Goal: Task Accomplishment & Management: Manage account settings

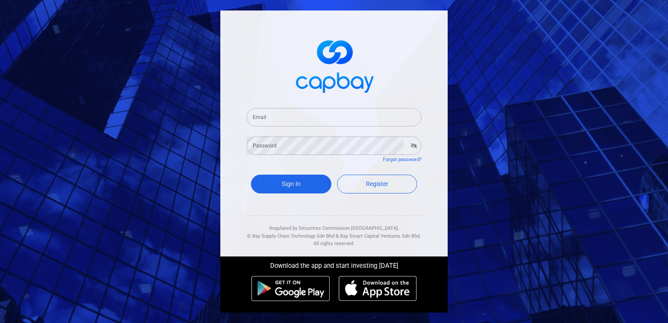
click at [310, 122] on input "Email" at bounding box center [334, 117] width 175 height 18
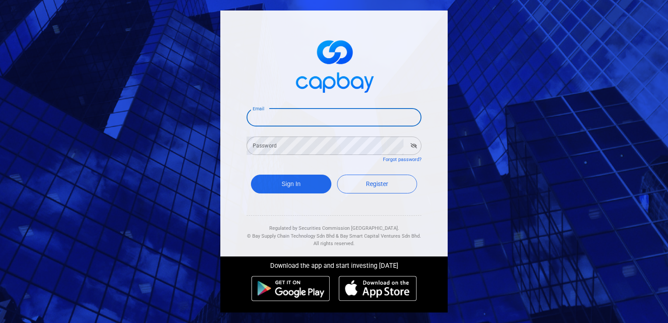
type input "[EMAIL_ADDRESS][DOMAIN_NAME]"
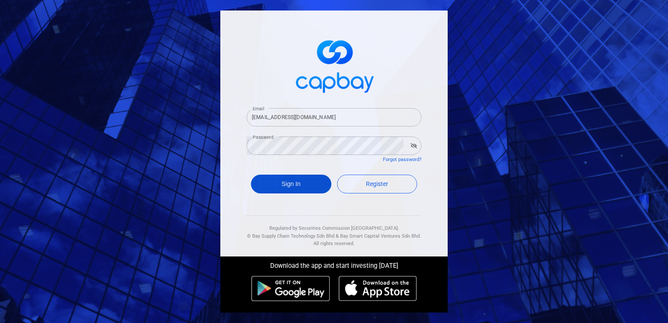
click at [294, 185] on button "Sign In" at bounding box center [291, 183] width 80 height 19
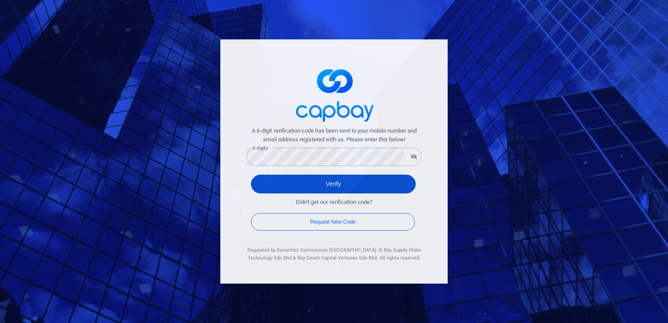
click at [341, 186] on button "Verify" at bounding box center [333, 183] width 165 height 19
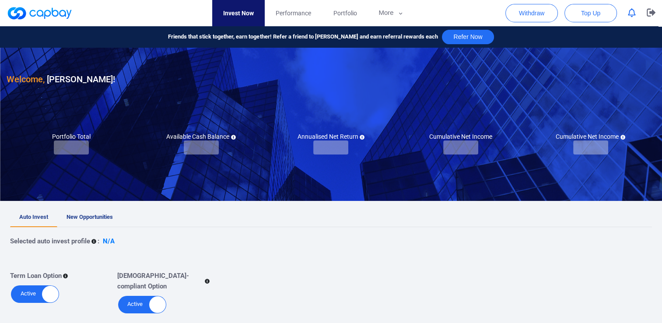
checkbox input "true"
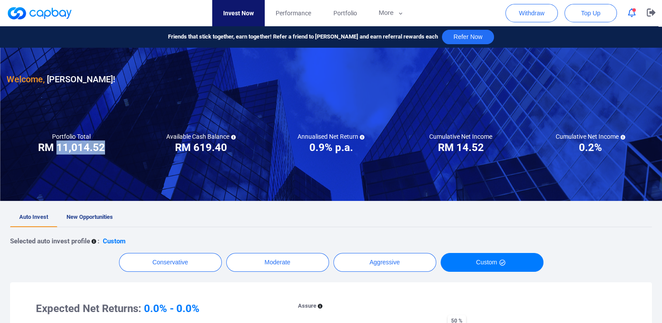
drag, startPoint x: 65, startPoint y: 148, endPoint x: 97, endPoint y: 150, distance: 31.6
click at [98, 151] on h3 "RM 11,014.52" at bounding box center [71, 147] width 67 height 14
drag, startPoint x: 97, startPoint y: 150, endPoint x: 107, endPoint y: 150, distance: 10.1
click at [110, 152] on div "Portfolio Total Portfolio Total RM ***** RM 11,014.52" at bounding box center [72, 143] width 130 height 22
drag, startPoint x: 107, startPoint y: 144, endPoint x: 63, endPoint y: 146, distance: 44.2
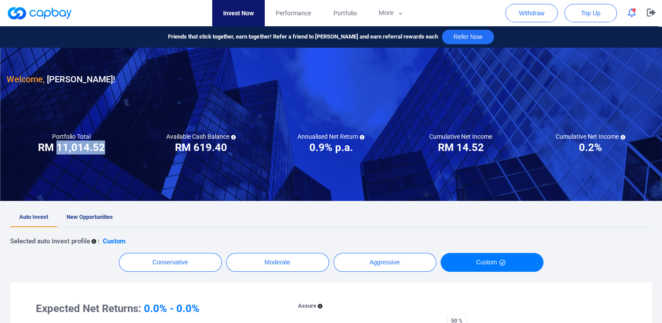
click at [63, 146] on div "Portfolio Total Portfolio Total RM ***** RM 11,014.52" at bounding box center [72, 143] width 130 height 22
drag, startPoint x: 58, startPoint y: 146, endPoint x: 103, endPoint y: 150, distance: 45.7
click at [103, 150] on h3 "RM 11,014.52" at bounding box center [71, 147] width 67 height 14
drag, startPoint x: 103, startPoint y: 150, endPoint x: 94, endPoint y: 147, distance: 9.7
copy h3 "11,014.52"
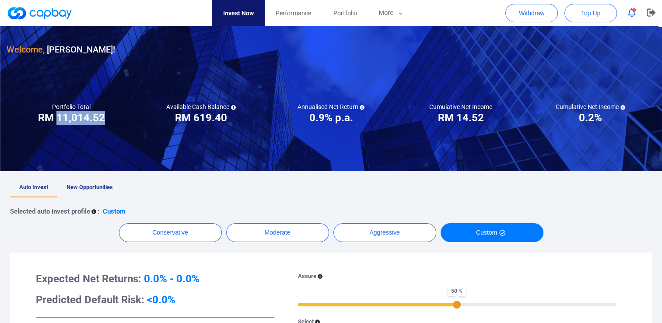
scroll to position [44, 0]
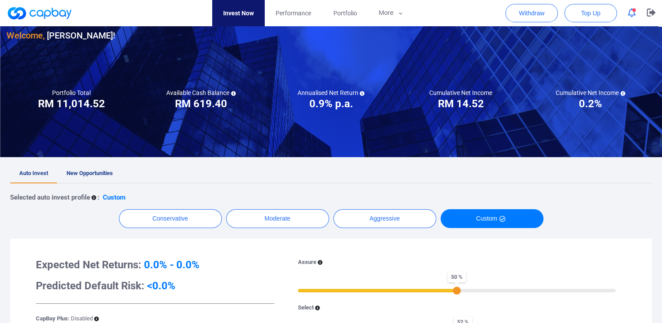
click at [104, 176] on span "New Opportunities" at bounding box center [89, 173] width 46 height 7
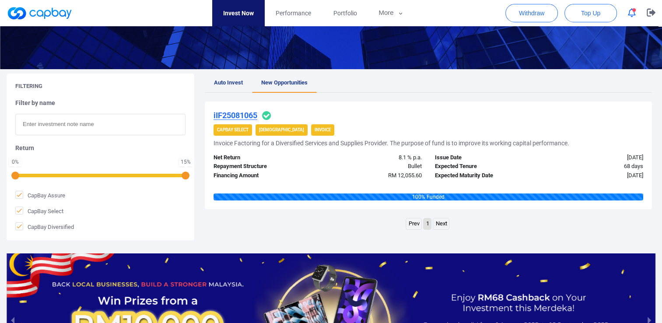
scroll to position [131, 0]
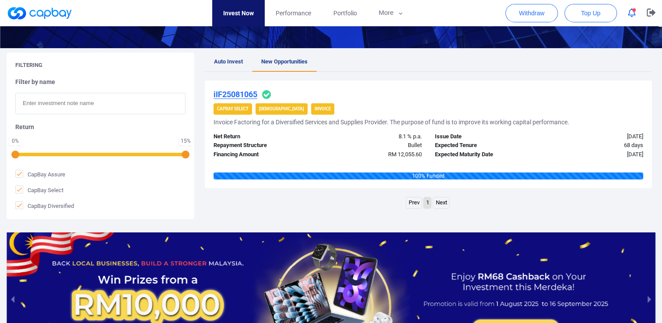
click at [442, 203] on link "Next" at bounding box center [441, 202] width 16 height 11
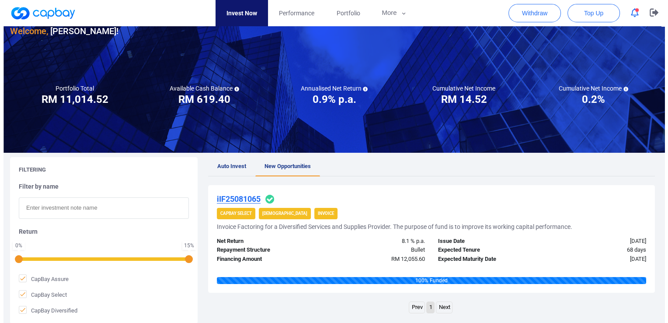
scroll to position [0, 0]
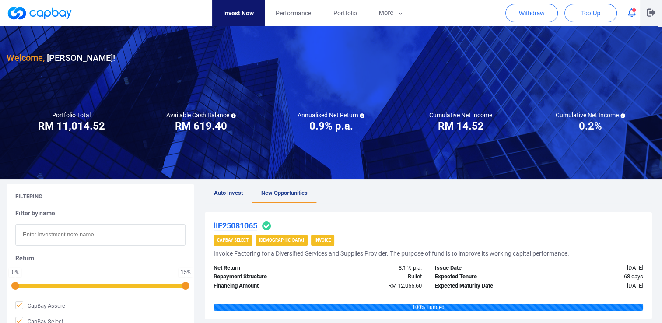
click at [648, 12] on icon "button" at bounding box center [650, 12] width 9 height 8
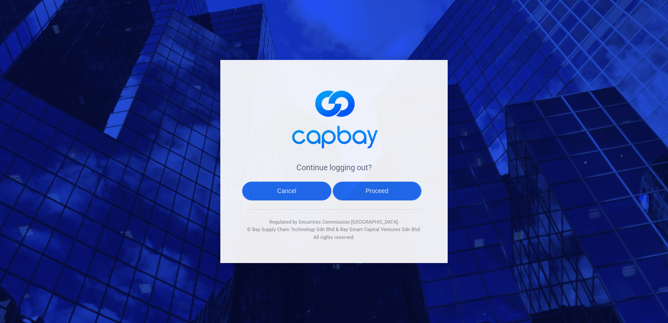
click at [376, 189] on button "Proceed" at bounding box center [377, 190] width 89 height 19
